Goal: Information Seeking & Learning: Learn about a topic

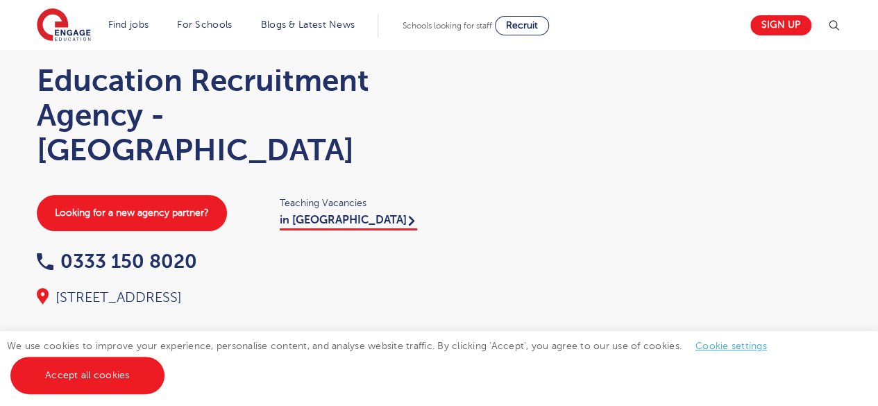
scroll to position [57, 0]
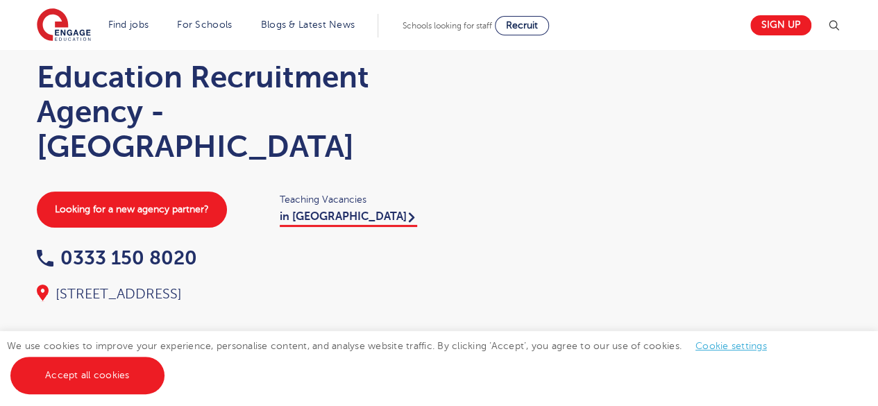
click at [62, 393] on link "Accept all cookies" at bounding box center [87, 375] width 154 height 37
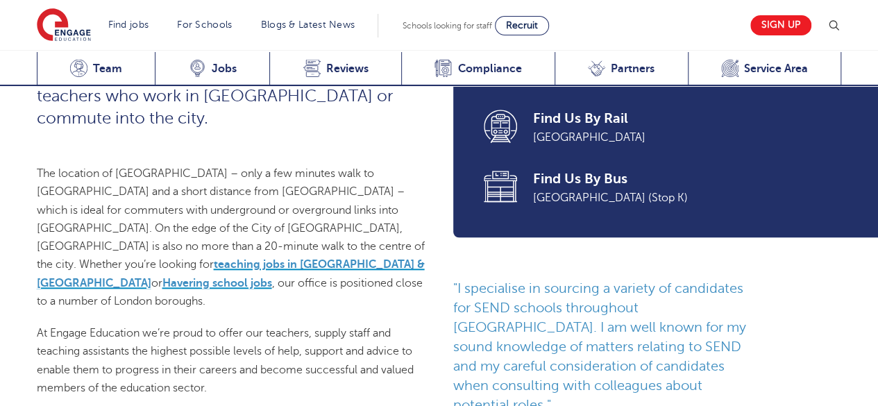
scroll to position [595, 0]
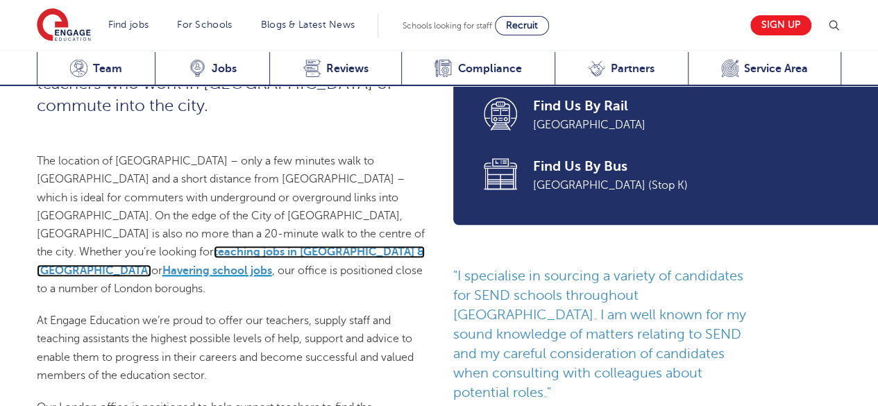
click at [74, 254] on link "teaching jobs in Barking & Dagenham" at bounding box center [231, 261] width 388 height 31
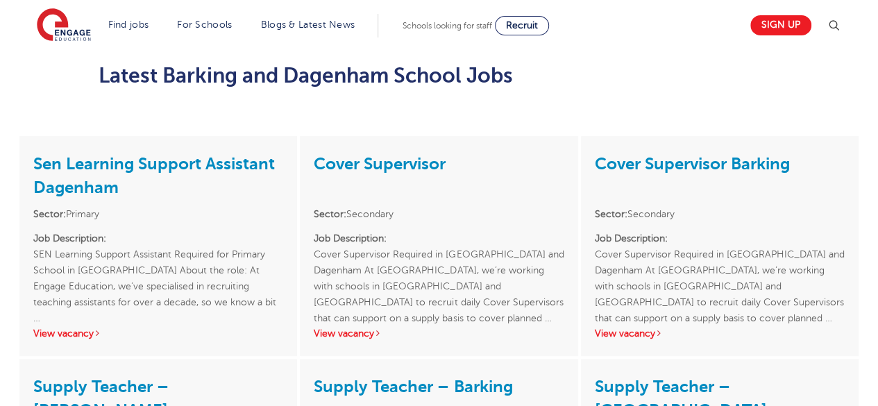
scroll to position [2959, 0]
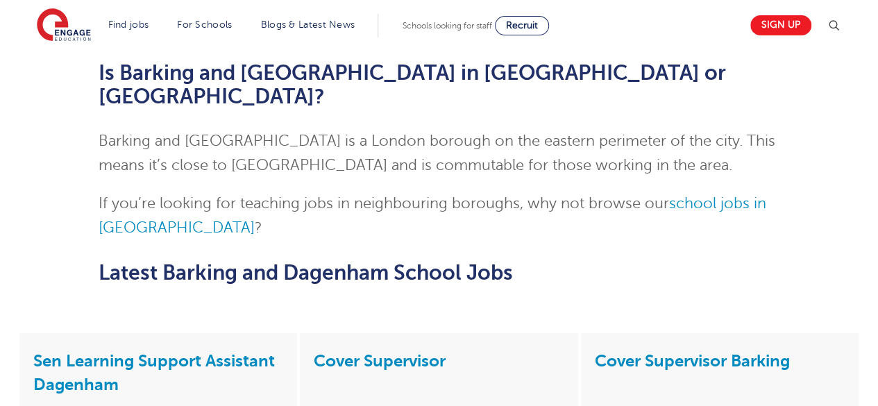
scroll to position [2757, 0]
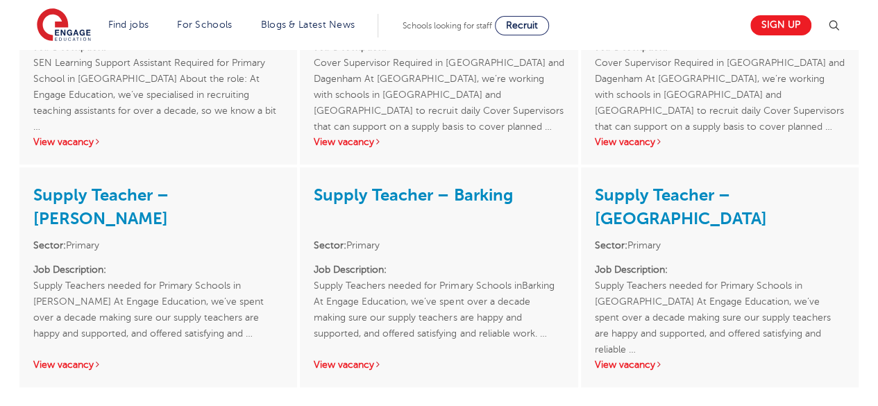
scroll to position [3150, 0]
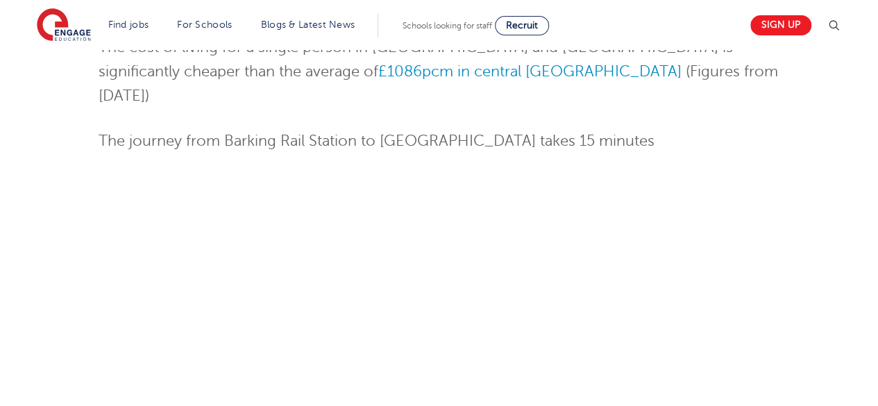
scroll to position [0, 0]
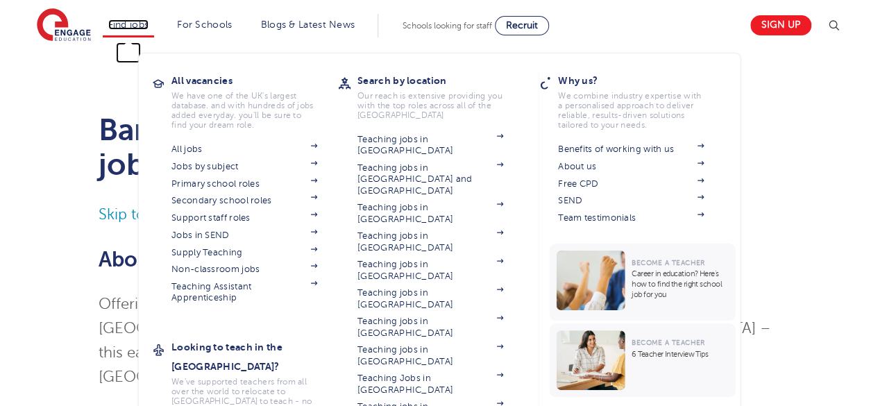
click at [146, 25] on link "Find jobs" at bounding box center [128, 24] width 41 height 10
click at [194, 165] on link "Jobs by subject" at bounding box center [244, 166] width 146 height 11
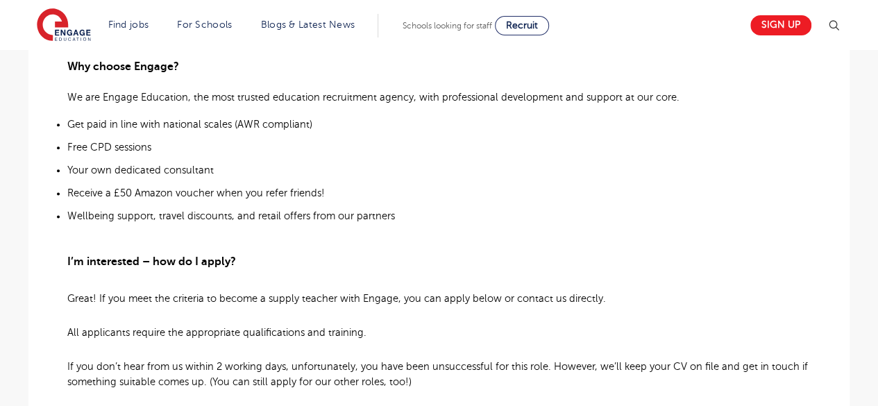
scroll to position [802, 0]
click at [867, 275] on main "Search Browse all Jobs Supply Teacher – Barking Posted 19/09/25 Refer to a Frie…" at bounding box center [439, 46] width 878 height 1696
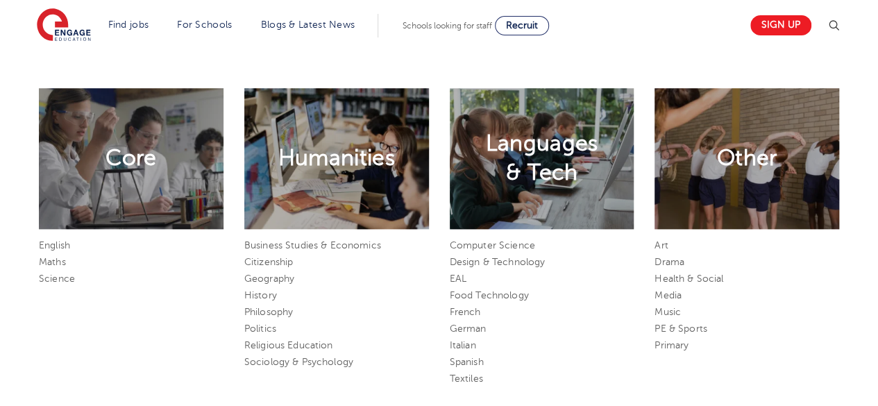
scroll to position [619, 0]
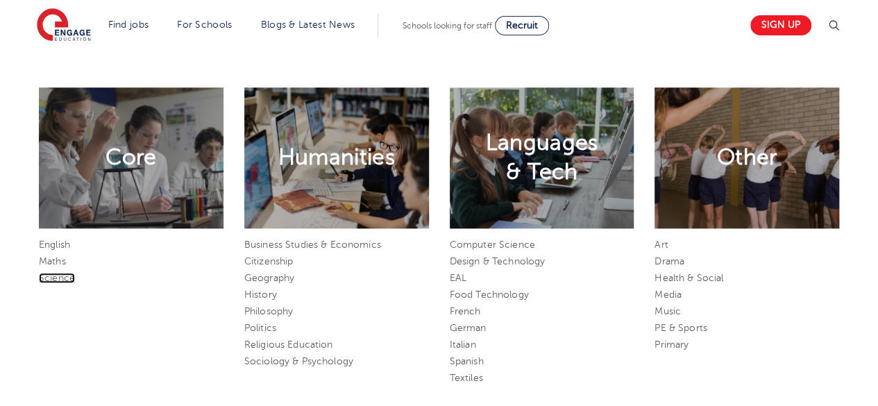
click at [56, 279] on link "Science" at bounding box center [57, 278] width 36 height 10
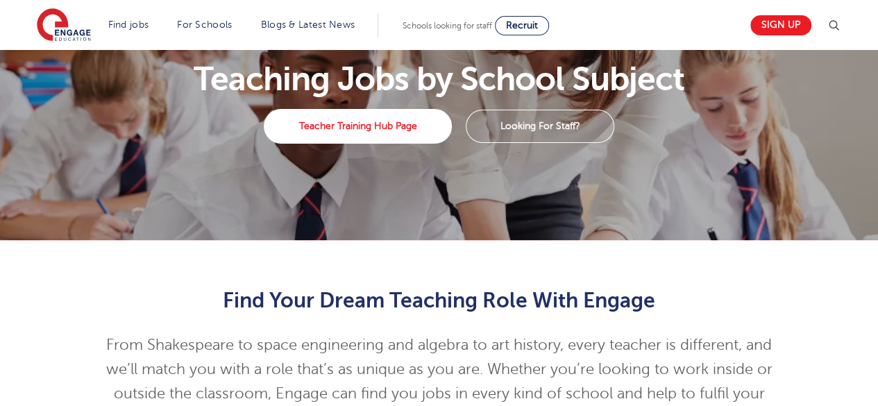
scroll to position [0, 0]
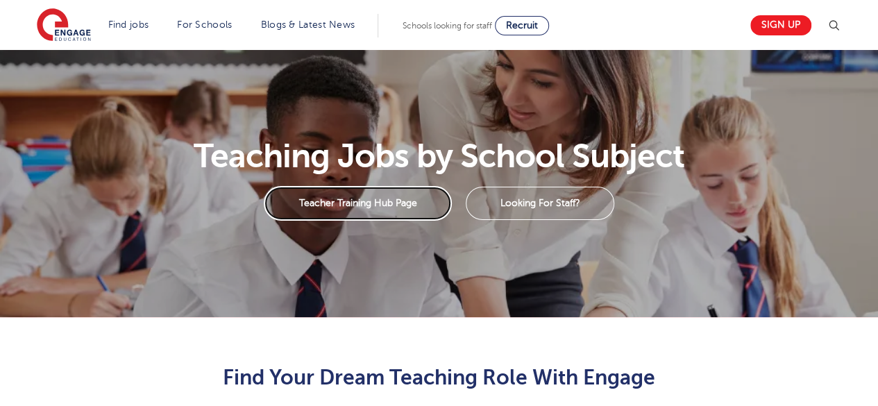
click at [382, 211] on link "Teacher Training Hub Page" at bounding box center [358, 203] width 188 height 35
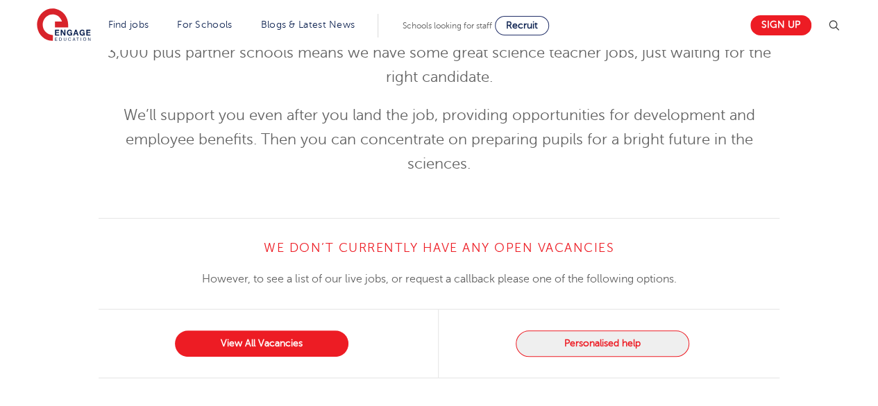
scroll to position [151, 0]
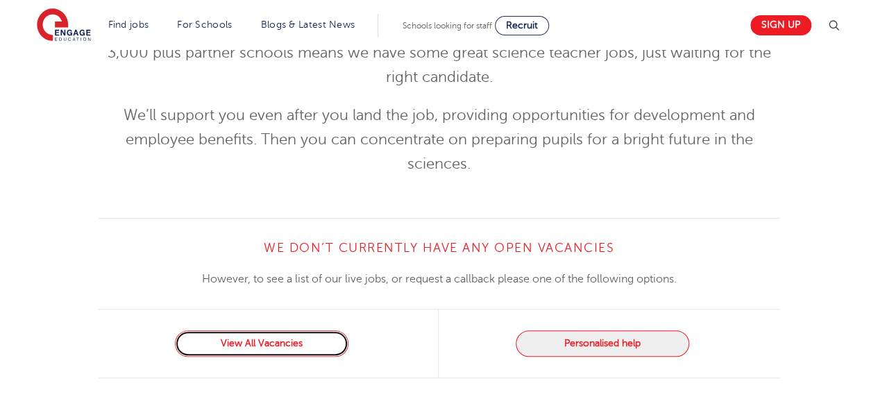
click at [207, 343] on link "View All Vacancies" at bounding box center [261, 343] width 173 height 26
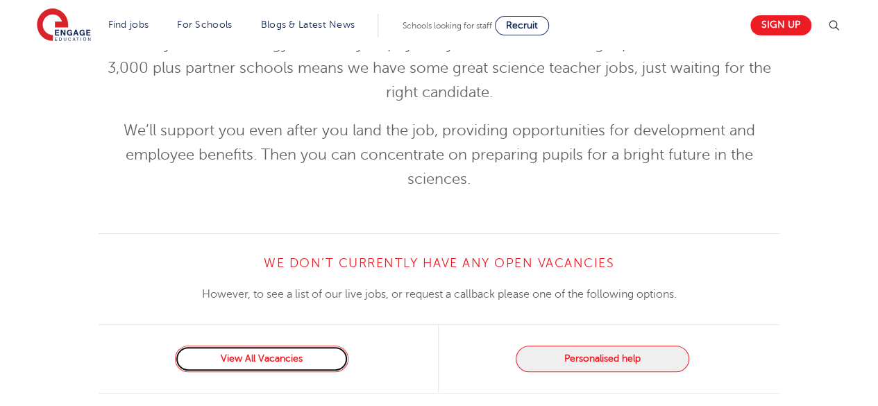
scroll to position [0, 0]
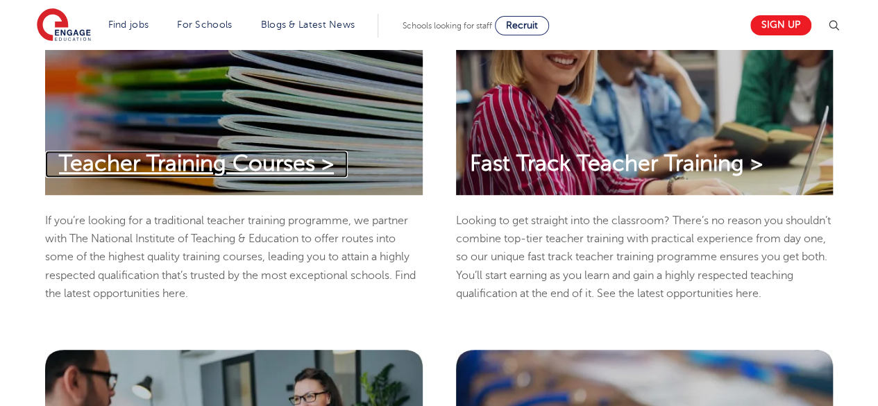
click at [315, 174] on span "Teacher Training Courses >" at bounding box center [196, 163] width 275 height 24
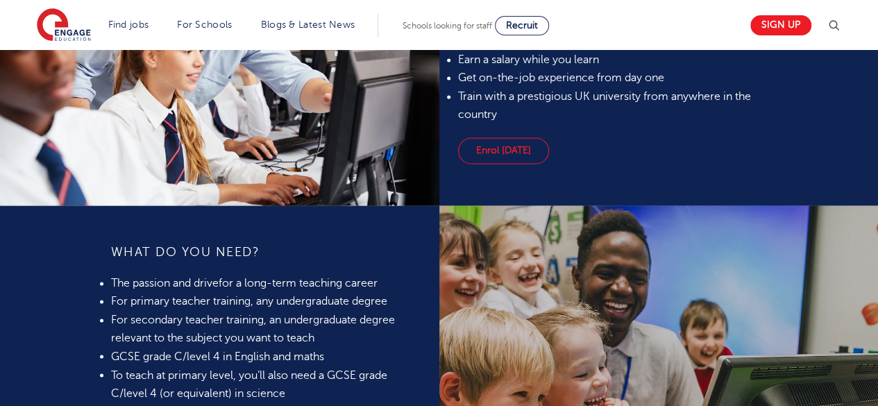
scroll to position [962, 0]
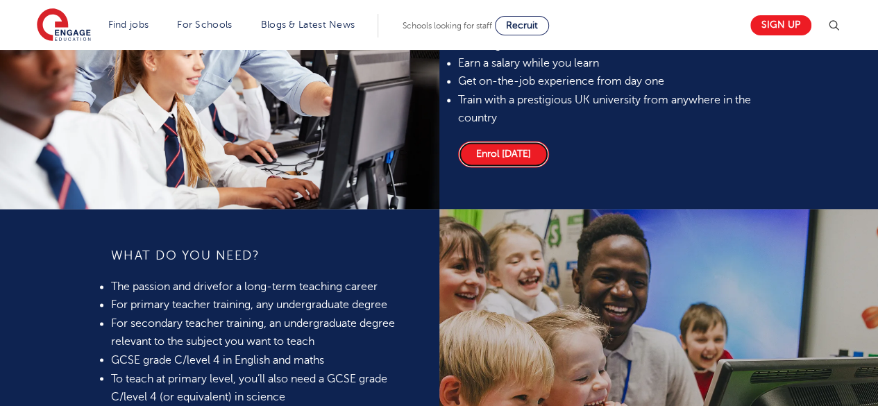
click at [507, 158] on link "Enrol [DATE]" at bounding box center [503, 154] width 91 height 26
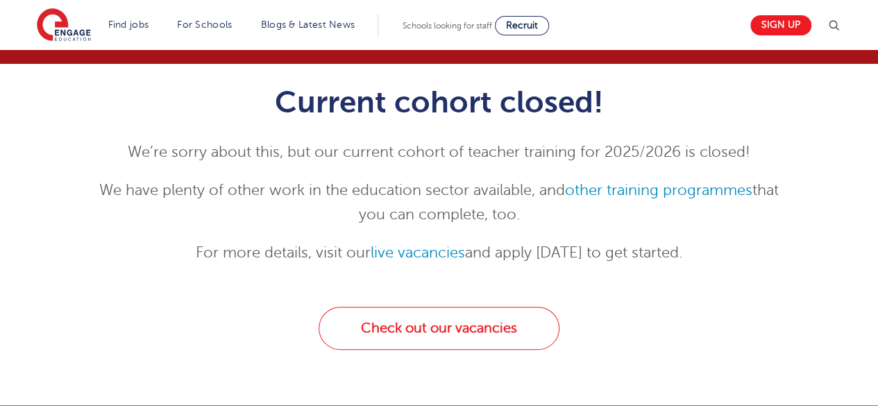
scroll to position [132, 0]
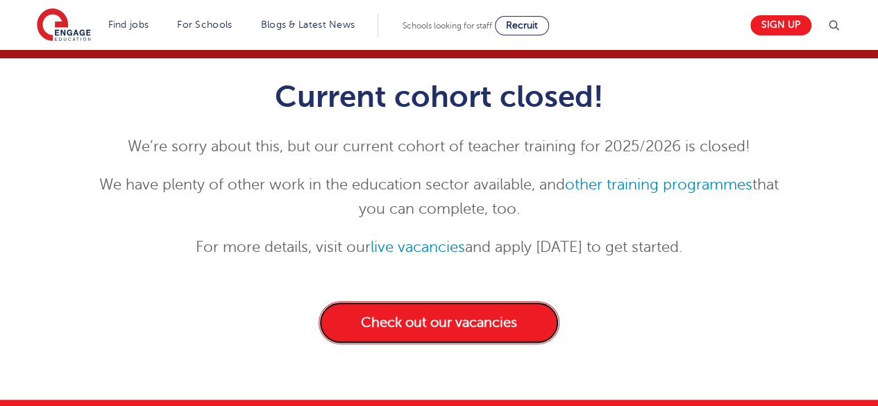
click at [504, 319] on link "Check out our vacancies" at bounding box center [438, 322] width 241 height 43
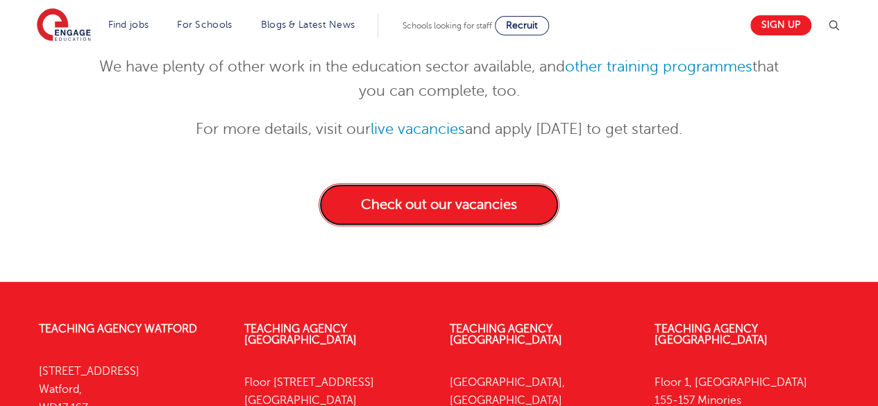
scroll to position [257, 0]
